Goal: Task Accomplishment & Management: Complete application form

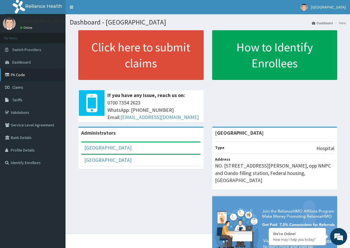
click at [22, 74] on link "PA Code" at bounding box center [33, 74] width 66 height 13
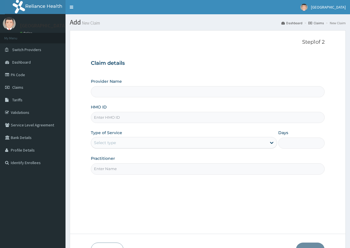
click at [119, 91] on input "Provider Name" at bounding box center [208, 91] width 234 height 11
type input "[GEOGRAPHIC_DATA]"
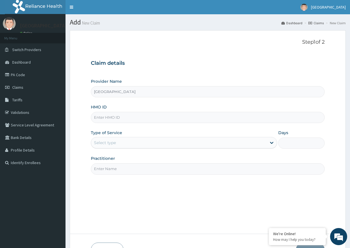
click at [122, 118] on input "HMO ID" at bounding box center [208, 117] width 234 height 11
type input "oas/10012/a"
click at [166, 142] on div "Select type" at bounding box center [179, 142] width 176 height 9
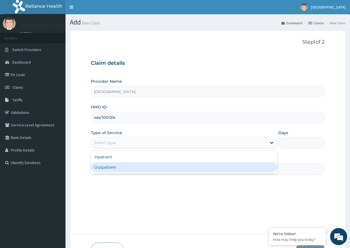
click at [105, 166] on div "Outpatient" at bounding box center [184, 167] width 186 height 10
type input "1"
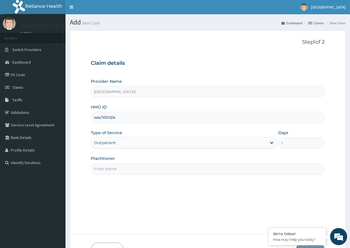
click at [231, 172] on input "Practitioner" at bounding box center [208, 168] width 234 height 11
type input "Dr. Nsan"
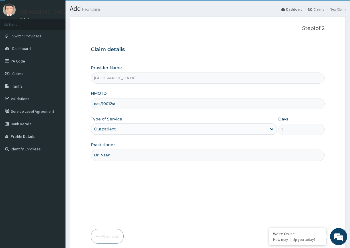
scroll to position [37, 0]
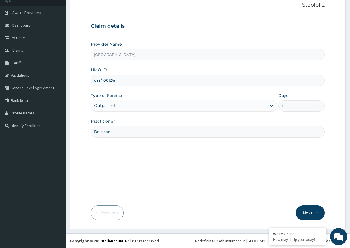
click at [308, 210] on button "Next" at bounding box center [310, 212] width 29 height 15
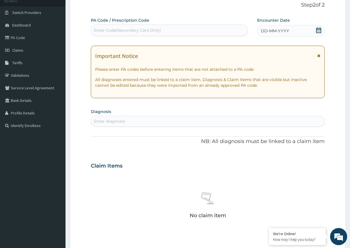
click at [103, 30] on div "Enter Code(Secondary Care Only)" at bounding box center [127, 30] width 67 height 6
click at [111, 31] on div "Enter Code(Secondary Care Only)" at bounding box center [127, 30] width 67 height 6
type input "PA/7AA7B2"
